Goal: Information Seeking & Learning: Check status

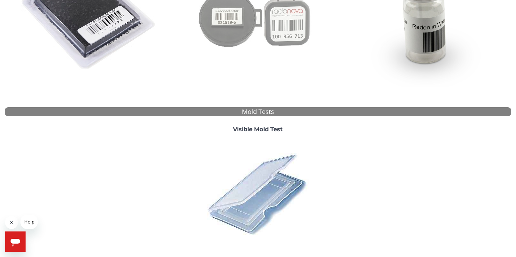
scroll to position [204, 0]
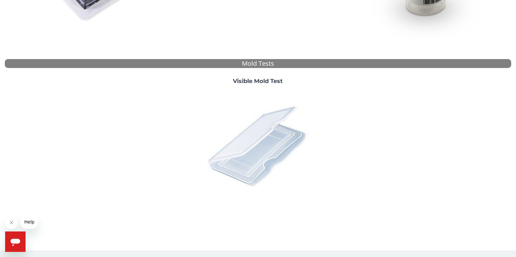
click at [243, 147] on img at bounding box center [258, 146] width 112 height 112
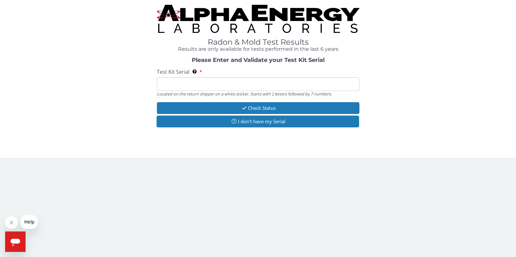
click at [218, 76] on div "Test Kit Serial Located on the return shipper on a white sticker. Starts with 2…" at bounding box center [258, 82] width 202 height 28
click at [207, 81] on input "Test Kit Serial Located on the return shipper on a white sticker. Starts with 2…" at bounding box center [258, 84] width 202 height 14
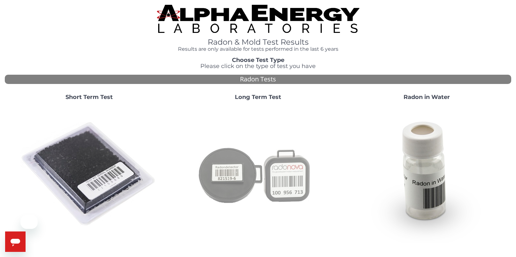
scroll to position [204, 0]
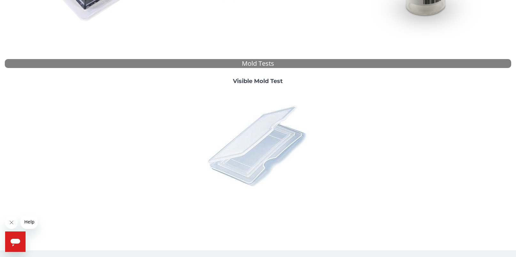
click at [258, 140] on img at bounding box center [258, 146] width 112 height 112
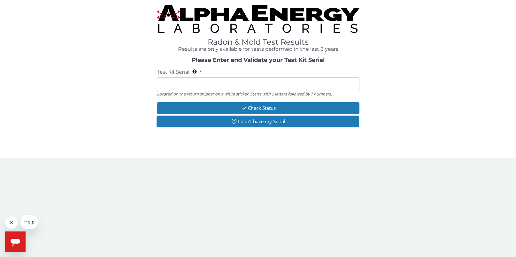
click at [235, 79] on input "Test Kit Serial Located on the return shipper on a white sticker. Starts with 2…" at bounding box center [258, 84] width 202 height 14
type input "ME101023"
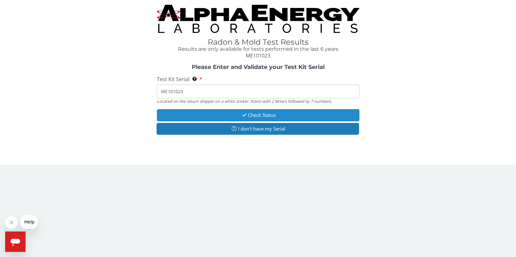
click at [238, 112] on button "Check Status" at bounding box center [258, 115] width 202 height 12
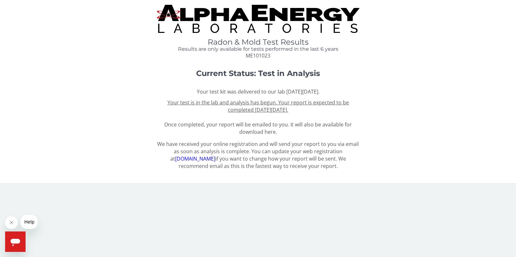
click at [249, 110] on u "Your test is in the lab and analysis has begun. Your report is expected to be c…" at bounding box center [257, 106] width 181 height 14
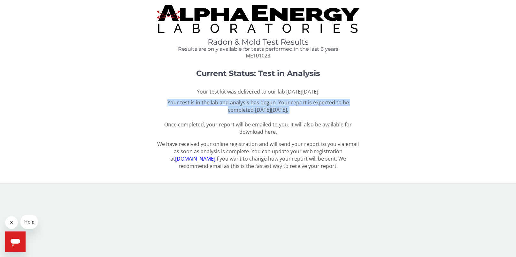
click at [249, 110] on u "Your test is in the lab and analysis has begun. Your report is expected to be c…" at bounding box center [257, 106] width 181 height 14
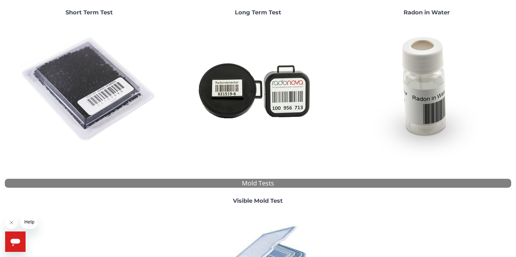
scroll to position [204, 0]
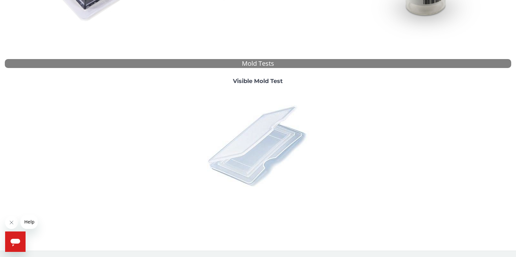
click at [246, 126] on img at bounding box center [258, 146] width 112 height 112
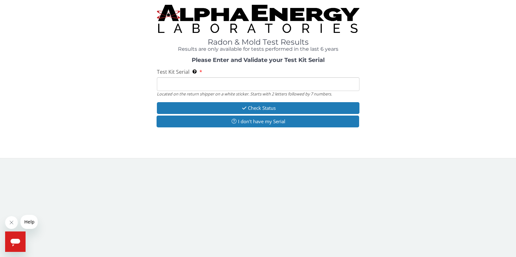
click at [237, 89] on input "Test Kit Serial Located on the return shipper on a white sticker. Starts with 2…" at bounding box center [258, 84] width 202 height 14
type input "ME101023"
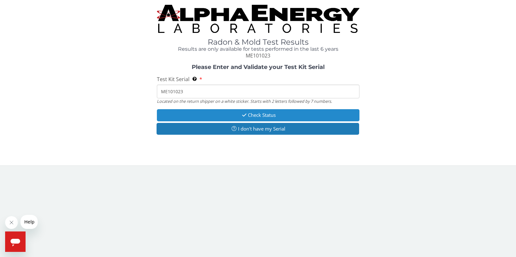
click at [241, 114] on icon "button" at bounding box center [243, 115] width 7 height 5
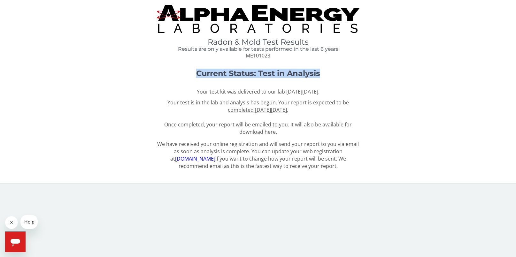
drag, startPoint x: 322, startPoint y: 72, endPoint x: 196, endPoint y: 69, distance: 125.5
click at [196, 69] on h1 "Current Status: Test in Analysis" at bounding box center [258, 73] width 405 height 8
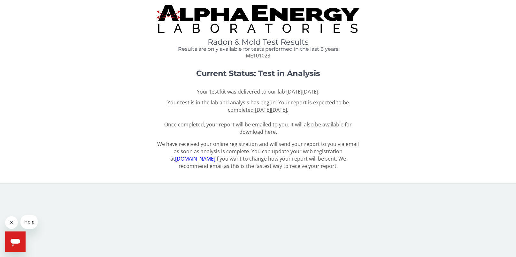
click at [166, 134] on div "Your test kit was delivered to our lab [DATE][DATE]. Your test is in the lab an…" at bounding box center [258, 111] width 202 height 47
drag, startPoint x: 159, startPoint y: 145, endPoint x: 312, endPoint y: 188, distance: 158.9
click at [312, 188] on div "Radon & Mold Test Results Results are only available for tests performed in the…" at bounding box center [258, 95] width 516 height 190
click at [304, 183] on div "Radon & Mold Test Results Results are only available for tests performed in the…" at bounding box center [258, 91] width 516 height 183
drag, startPoint x: 348, startPoint y: 166, endPoint x: 160, endPoint y: 81, distance: 207.2
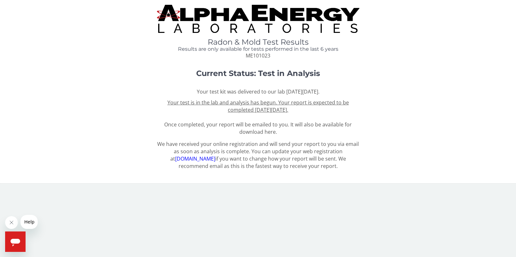
click at [160, 81] on div "Radon & Mold Test Results Results are only available for tests performed in the…" at bounding box center [258, 89] width 506 height 169
click at [157, 87] on div "Current Status: Test in Analysis Your test kit was delivered to our lab [DATE][…" at bounding box center [258, 102] width 506 height 66
click at [380, 85] on div "Current Status: Test in Analysis Your test kit was delivered to our lab [DATE][…" at bounding box center [258, 102] width 506 height 66
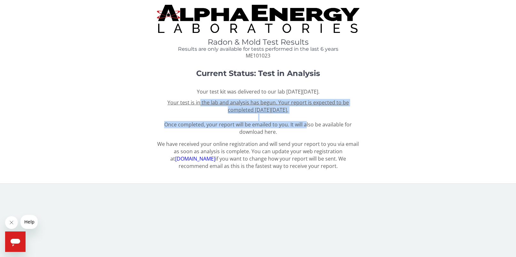
drag, startPoint x: 201, startPoint y: 103, endPoint x: 307, endPoint y: 123, distance: 108.0
click at [307, 123] on span "Your test is in the lab and analysis has begun. Your report is expected to be c…" at bounding box center [257, 117] width 187 height 36
click at [298, 124] on span "Your test is in the lab and analysis has begun. Your report is expected to be c…" at bounding box center [257, 117] width 187 height 36
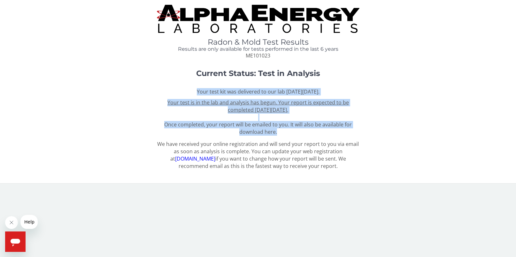
drag, startPoint x: 289, startPoint y: 135, endPoint x: 166, endPoint y: 85, distance: 132.5
click at [166, 85] on div "Current Status: Test in Analysis Your test kit was delivered to our lab [DATE][…" at bounding box center [258, 102] width 506 height 66
drag, startPoint x: 165, startPoint y: 87, endPoint x: 238, endPoint y: 126, distance: 83.3
click at [238, 126] on div "Current Status: Test in Analysis Your test kit was delivered to our lab [DATE][…" at bounding box center [258, 102] width 506 height 66
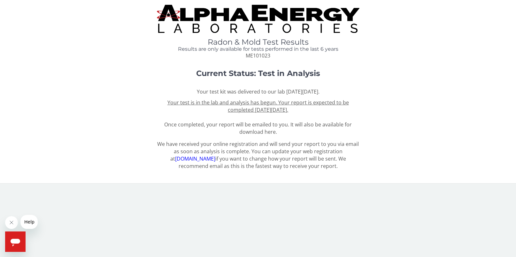
click at [293, 138] on div "Radon & Mold Test Results Results are only available for tests performed in the…" at bounding box center [258, 89] width 506 height 169
